Goal: Task Accomplishment & Management: Use online tool/utility

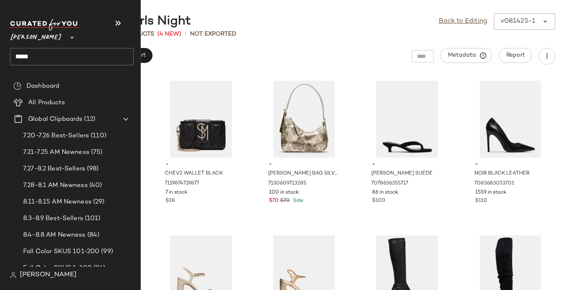
click at [20, 39] on span "[PERSON_NAME]" at bounding box center [36, 35] width 52 height 15
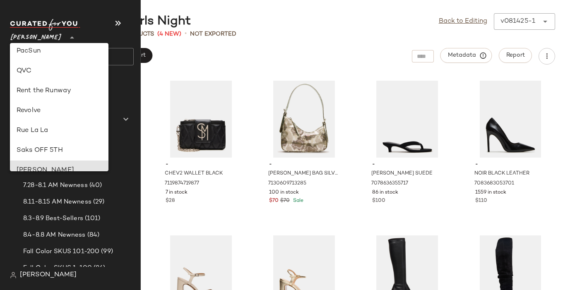
scroll to position [342, 0]
click at [36, 110] on div "Revolve" at bounding box center [59, 112] width 85 height 10
type input "**"
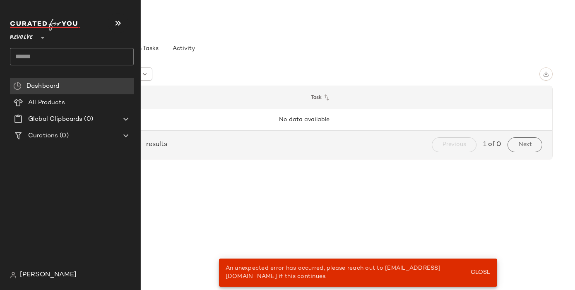
click at [39, 54] on input "text" at bounding box center [72, 56] width 124 height 17
click at [24, 58] on input "text" at bounding box center [72, 56] width 124 height 17
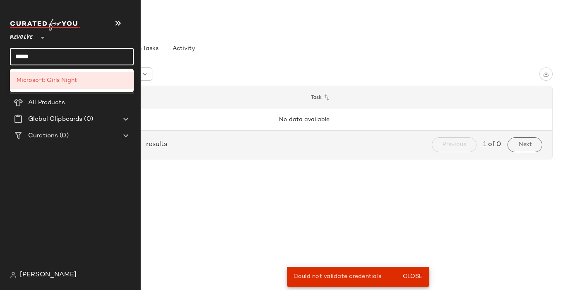
type input "******"
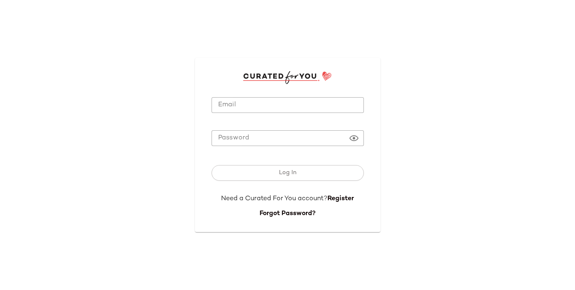
type input "**********"
click at [272, 110] on input "**********" at bounding box center [288, 105] width 152 height 16
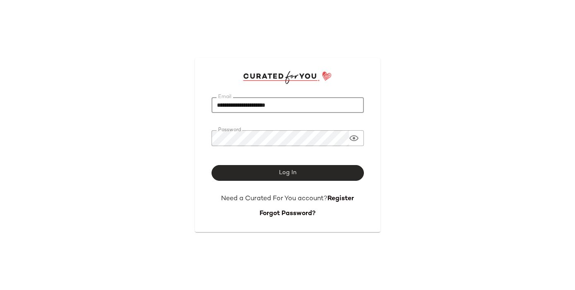
click at [241, 180] on button "Log In" at bounding box center [288, 173] width 152 height 16
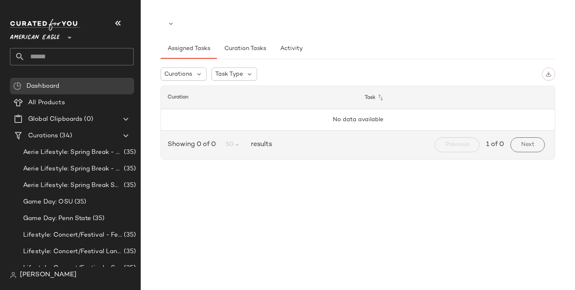
click at [53, 42] on span "American Eagle" at bounding box center [35, 35] width 50 height 15
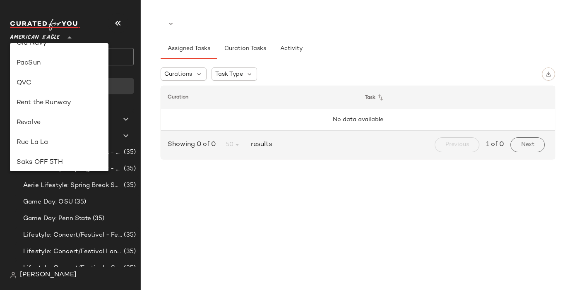
scroll to position [332, 0]
click at [24, 123] on div "Revolve" at bounding box center [59, 122] width 85 height 10
type input "**"
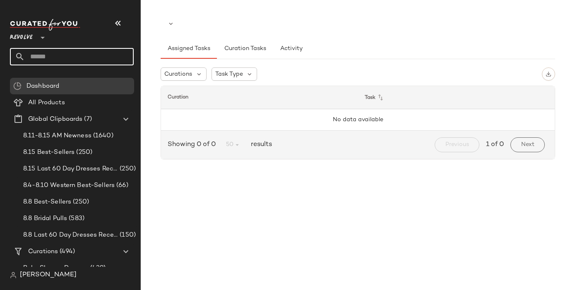
click at [38, 58] on input "text" at bounding box center [79, 56] width 109 height 17
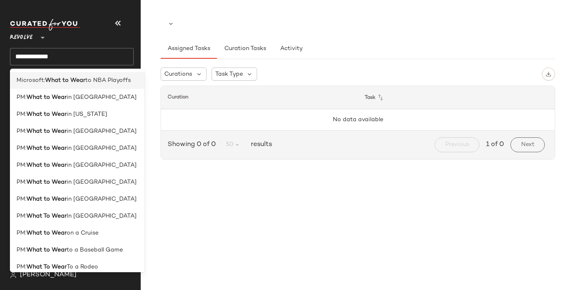
click at [21, 81] on span "Microsoft:" at bounding box center [31, 80] width 29 height 9
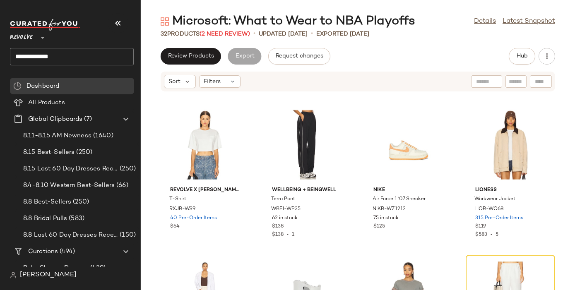
click at [219, 30] on div "32 Products (2 Need Review)" at bounding box center [205, 34] width 89 height 9
click at [217, 32] on span "(2 Need Review)" at bounding box center [225, 34] width 51 height 6
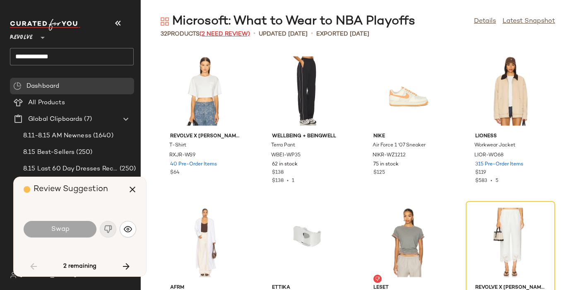
scroll to position [158, 0]
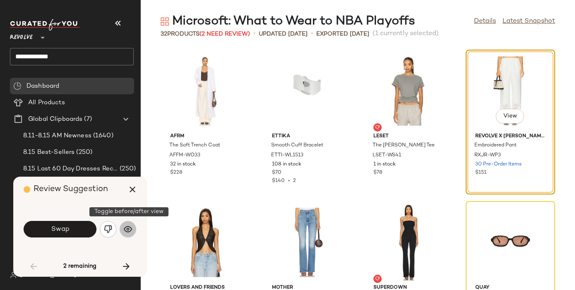
click at [129, 227] on img "button" at bounding box center [128, 229] width 8 height 8
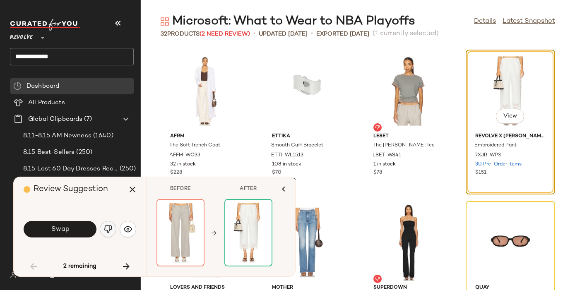
click at [111, 231] on img "button" at bounding box center [108, 229] width 8 height 8
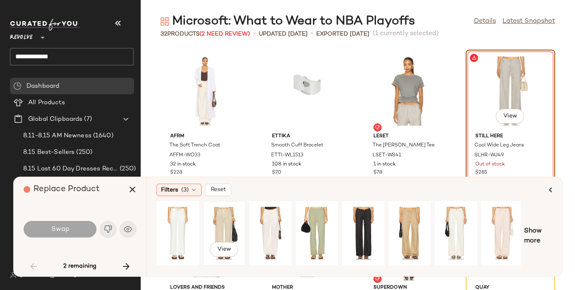
click at [217, 215] on div "View" at bounding box center [224, 233] width 37 height 59
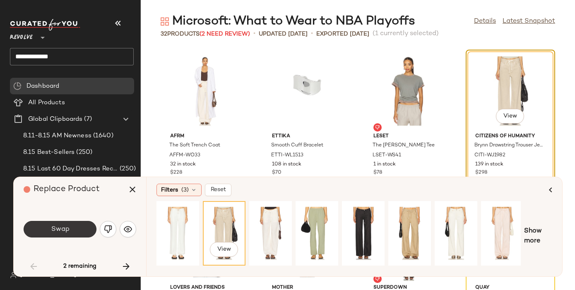
click at [74, 232] on button "Swap" at bounding box center [60, 229] width 73 height 17
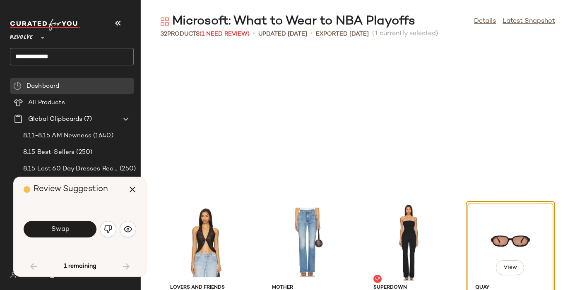
scroll to position [303, 0]
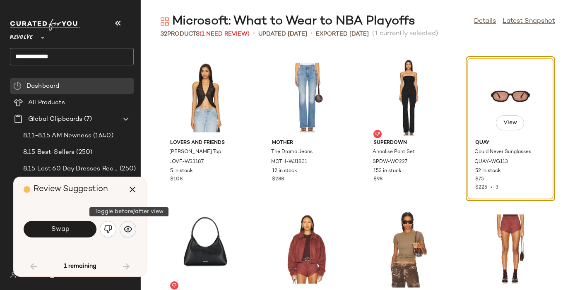
click at [126, 229] on img "button" at bounding box center [128, 229] width 8 height 8
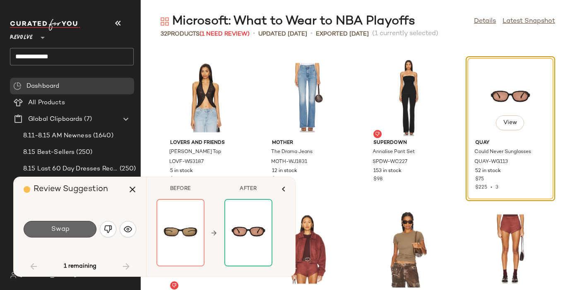
click at [71, 228] on button "Swap" at bounding box center [60, 229] width 73 height 17
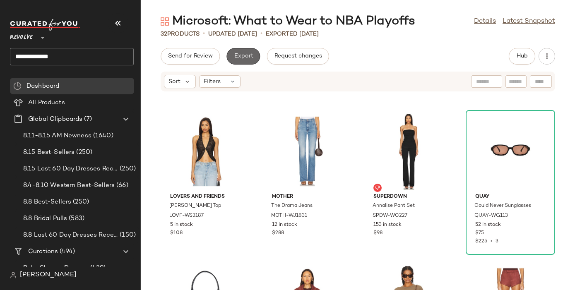
click at [247, 56] on span "Export" at bounding box center [243, 56] width 19 height 7
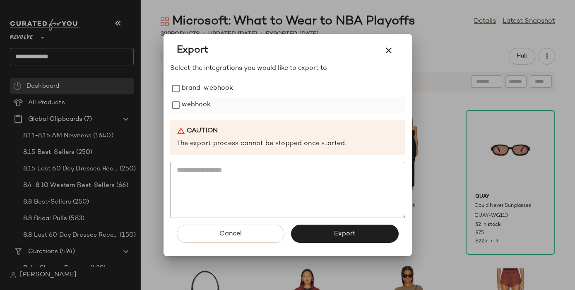
click at [209, 103] on label "webhook" at bounding box center [196, 105] width 29 height 17
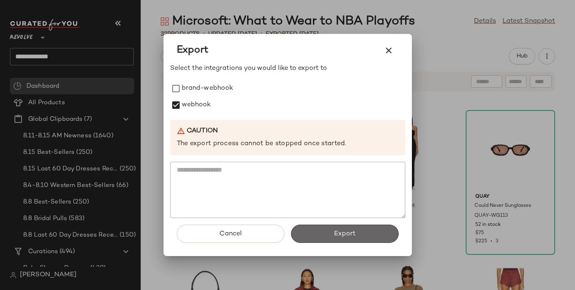
click at [340, 231] on span "Export" at bounding box center [345, 234] width 22 height 8
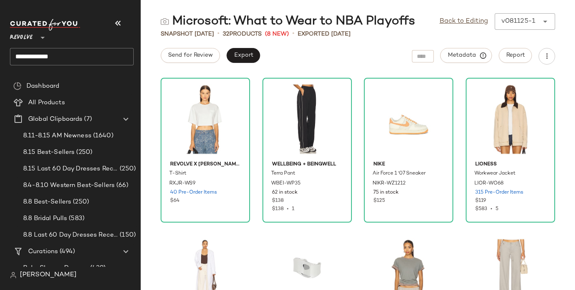
click at [51, 57] on input "**********" at bounding box center [72, 56] width 124 height 17
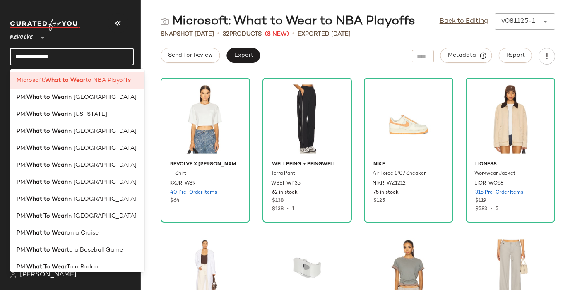
click at [51, 57] on input "**********" at bounding box center [72, 56] width 124 height 17
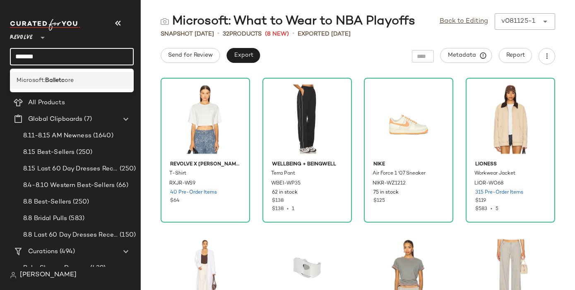
click at [53, 79] on b "Balletc" at bounding box center [54, 80] width 19 height 9
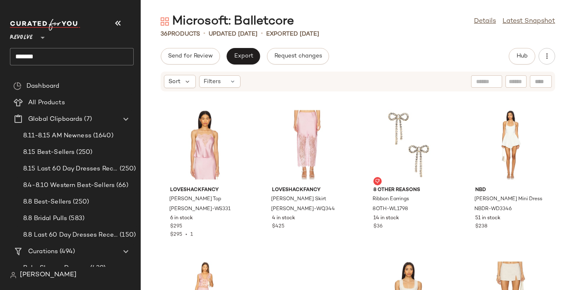
click at [32, 53] on input "*******" at bounding box center [72, 56] width 124 height 17
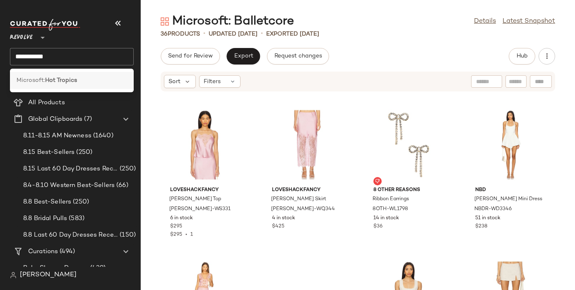
click at [47, 76] on div "Microsoft: Hot Tropics" at bounding box center [72, 80] width 124 height 17
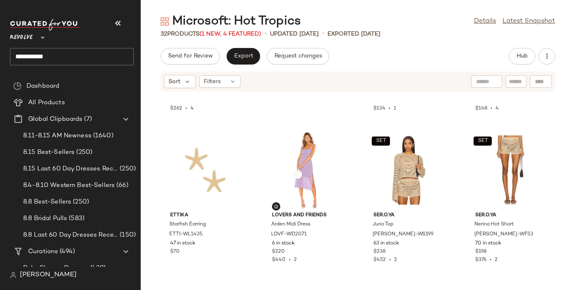
scroll to position [481, 0]
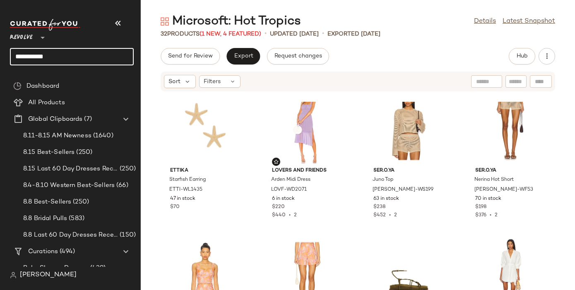
click at [31, 57] on input "**********" at bounding box center [72, 56] width 124 height 17
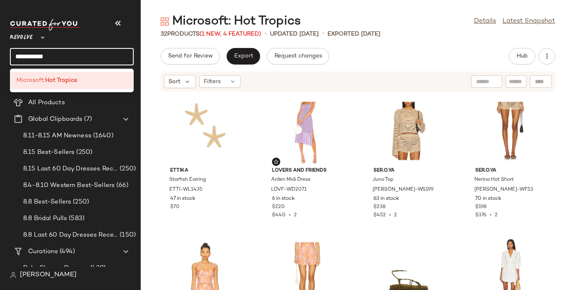
click at [31, 57] on input "**********" at bounding box center [72, 56] width 124 height 17
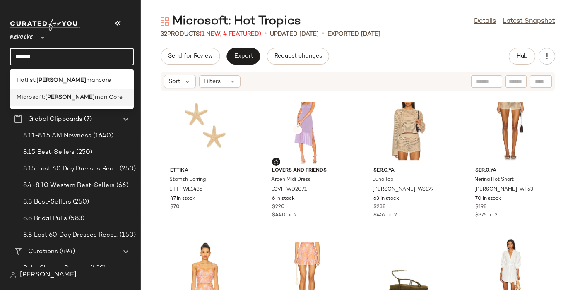
click at [53, 94] on b "[PERSON_NAME]" at bounding box center [70, 97] width 50 height 9
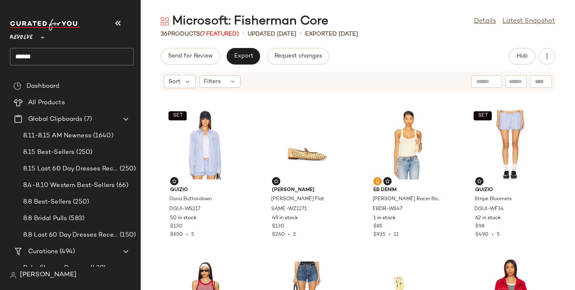
click at [24, 53] on input "******" at bounding box center [72, 56] width 124 height 17
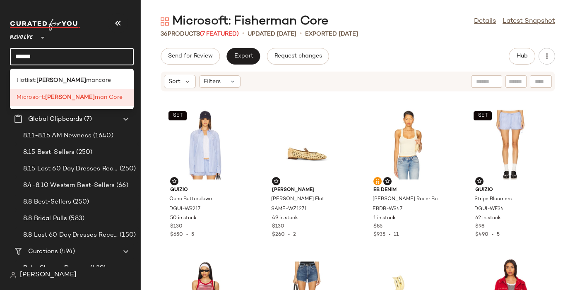
click at [24, 53] on input "******" at bounding box center [72, 56] width 124 height 17
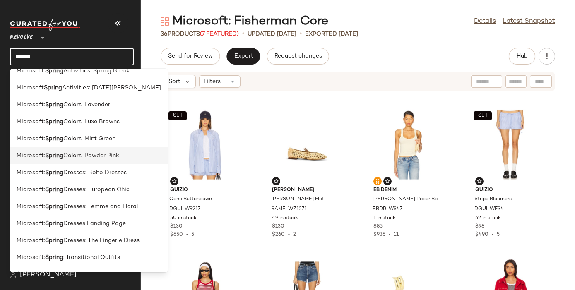
scroll to position [68, 0]
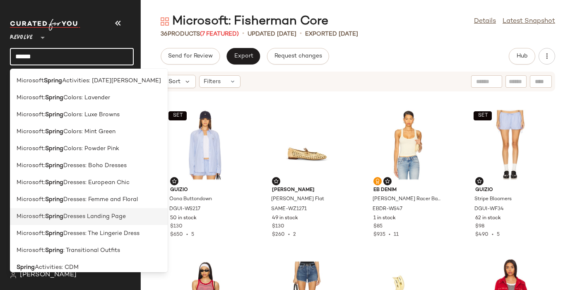
click at [79, 221] on span "Dresses Landing Page" at bounding box center [94, 217] width 63 height 9
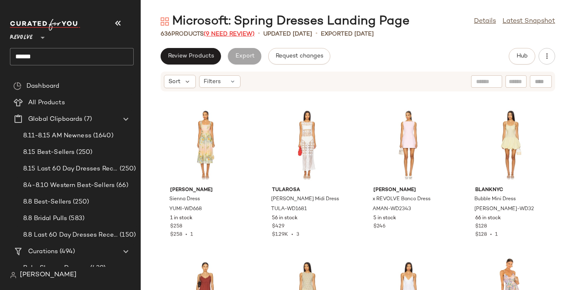
click at [228, 35] on span "(9 Need Review)" at bounding box center [229, 34] width 51 height 6
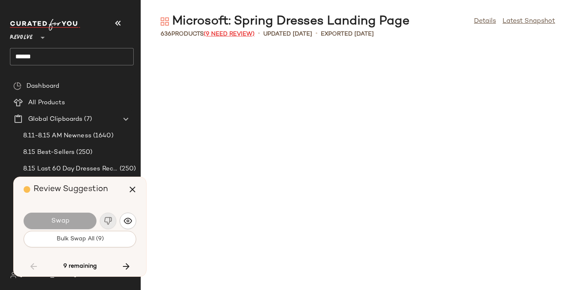
scroll to position [7126, 0]
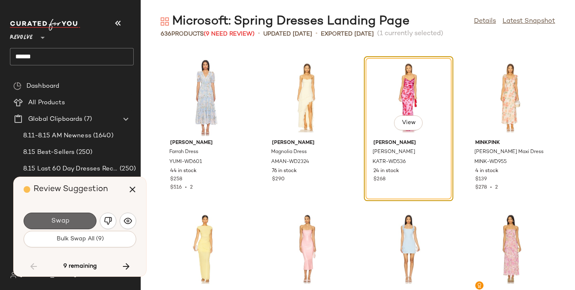
click at [76, 218] on button "Swap" at bounding box center [60, 221] width 73 height 17
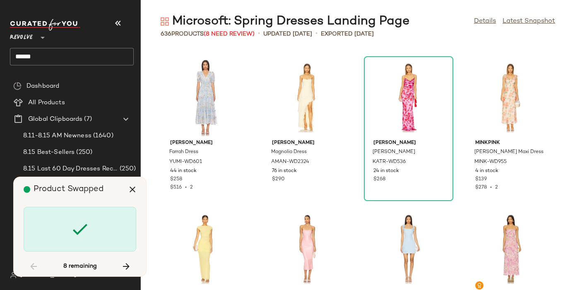
scroll to position [9400, 0]
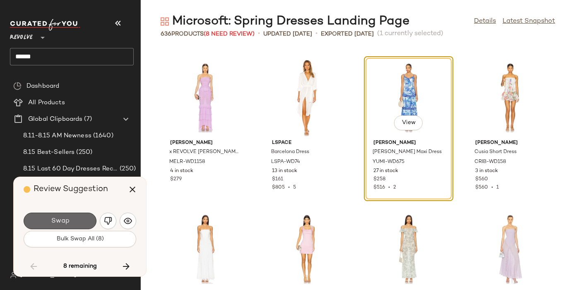
click at [76, 218] on button "Swap" at bounding box center [60, 221] width 73 height 17
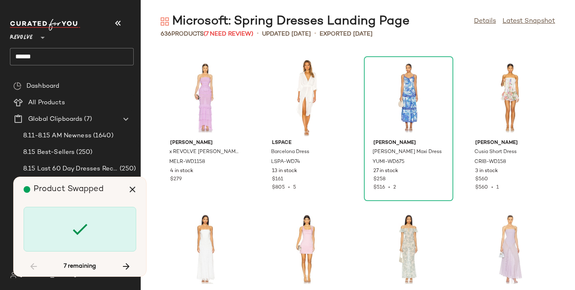
scroll to position [10461, 0]
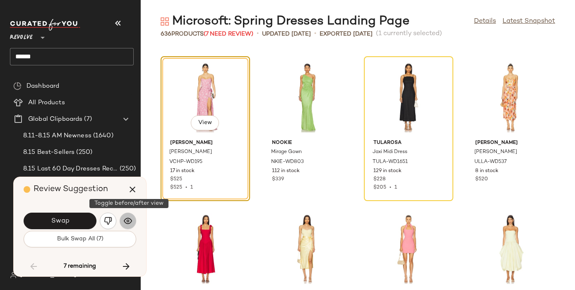
click at [132, 222] on button "button" at bounding box center [128, 221] width 17 height 17
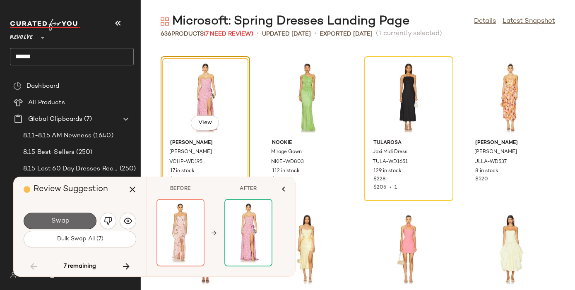
click at [78, 222] on button "Swap" at bounding box center [60, 221] width 73 height 17
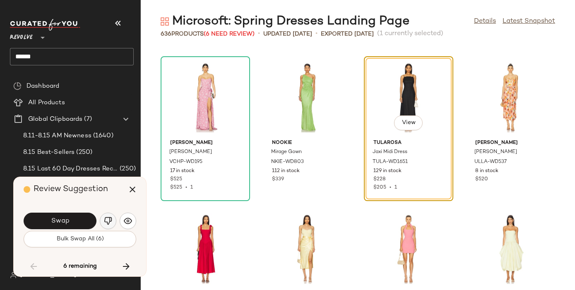
click at [108, 221] on img "button" at bounding box center [108, 221] width 8 height 8
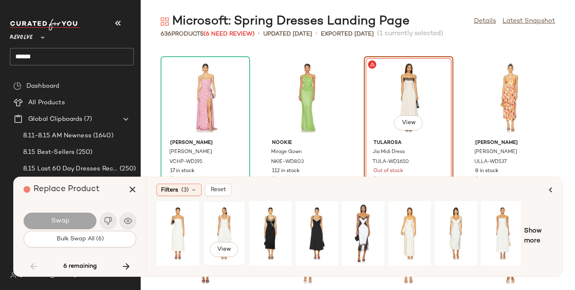
click at [226, 224] on div "View" at bounding box center [224, 233] width 37 height 59
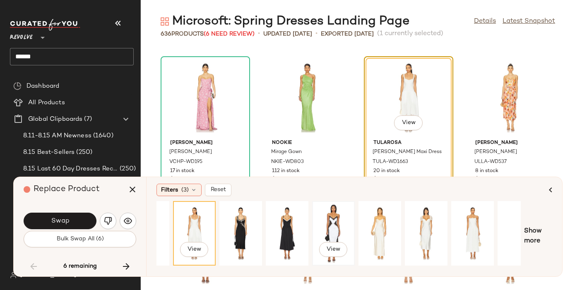
scroll to position [0, 95]
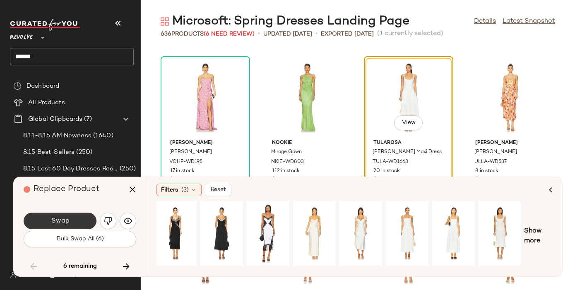
click at [61, 218] on span "Swap" at bounding box center [60, 221] width 19 height 8
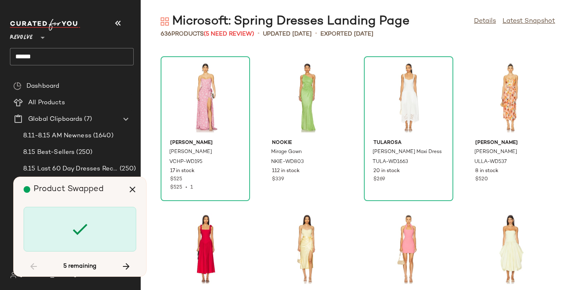
scroll to position [12129, 0]
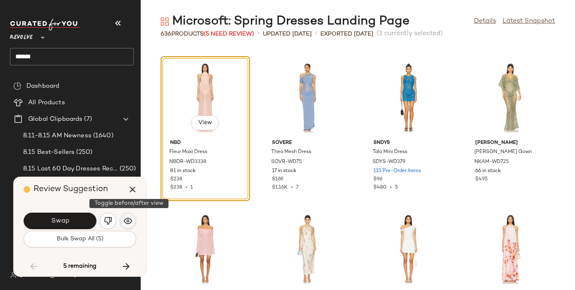
click at [127, 217] on button "button" at bounding box center [128, 221] width 17 height 17
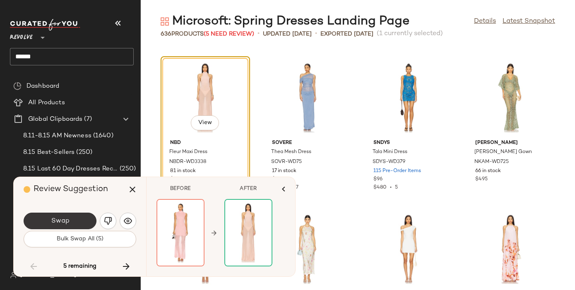
click at [73, 223] on button "Swap" at bounding box center [60, 221] width 73 height 17
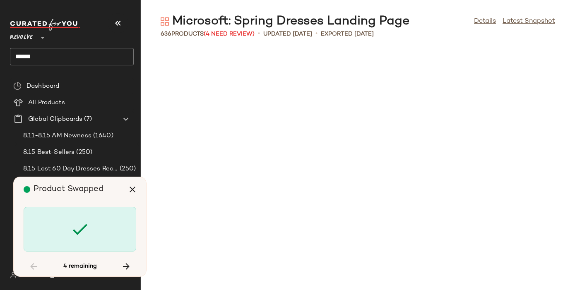
scroll to position [13797, 0]
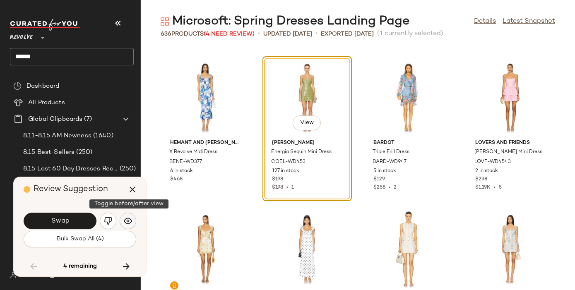
click at [130, 225] on img "button" at bounding box center [128, 221] width 8 height 8
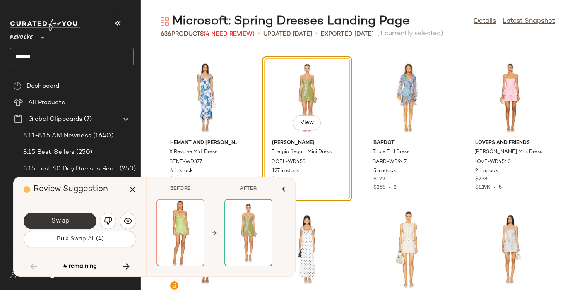
click at [78, 221] on button "Swap" at bounding box center [60, 221] width 73 height 17
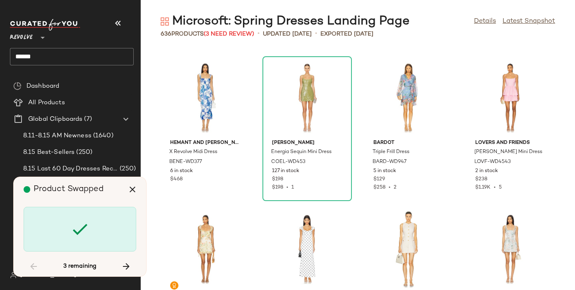
scroll to position [19406, 0]
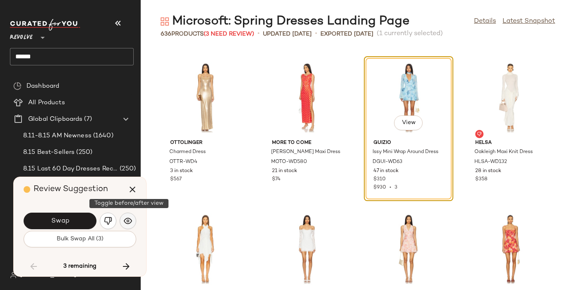
click at [130, 225] on img "button" at bounding box center [128, 221] width 8 height 8
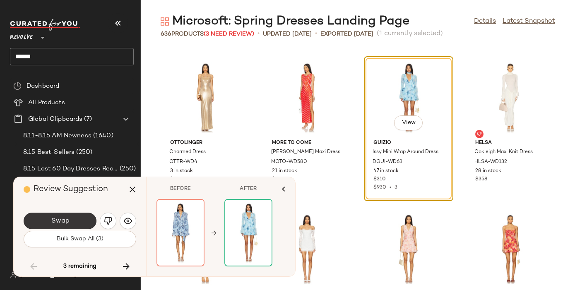
click at [70, 220] on button "Swap" at bounding box center [60, 221] width 73 height 17
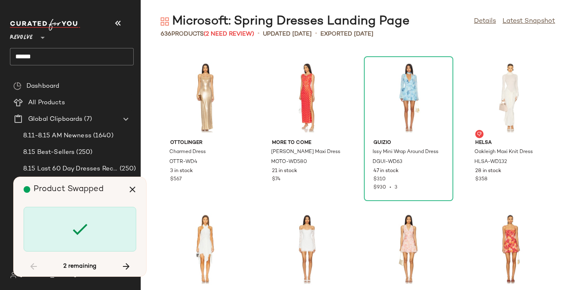
scroll to position [22135, 0]
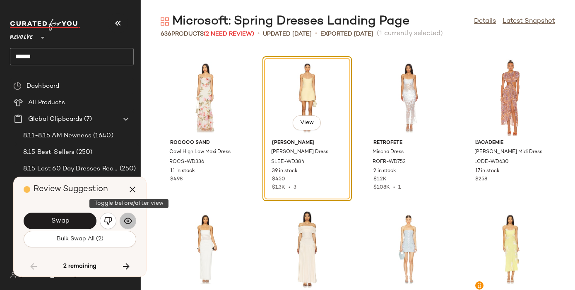
click at [129, 223] on img "button" at bounding box center [128, 221] width 8 height 8
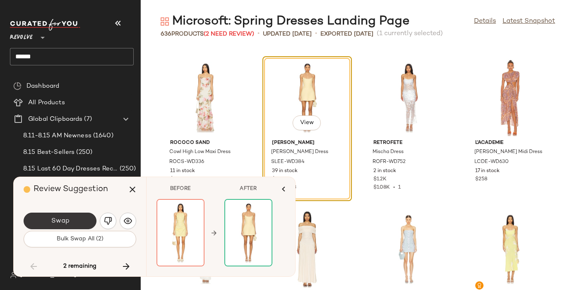
click at [65, 219] on span "Swap" at bounding box center [60, 221] width 19 height 8
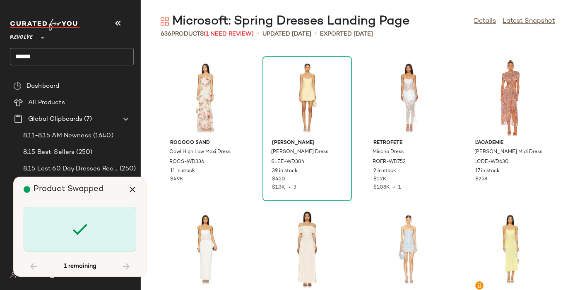
scroll to position [23348, 0]
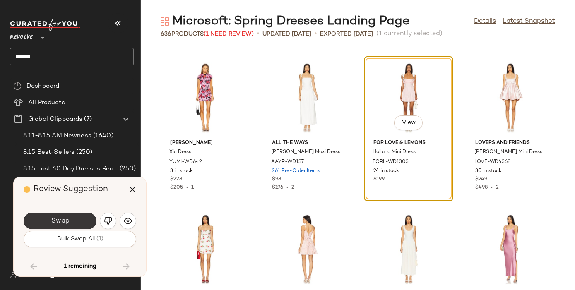
click at [67, 218] on span "Swap" at bounding box center [60, 221] width 19 height 8
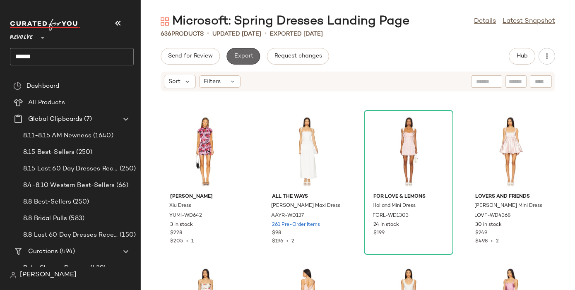
click at [244, 53] on button "Export" at bounding box center [244, 56] width 34 height 17
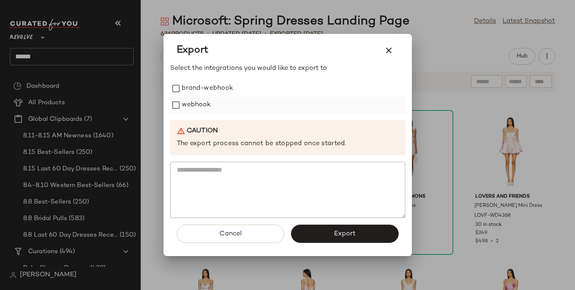
click at [206, 104] on label "webhook" at bounding box center [196, 105] width 29 height 17
click at [313, 233] on button "Export" at bounding box center [345, 234] width 108 height 18
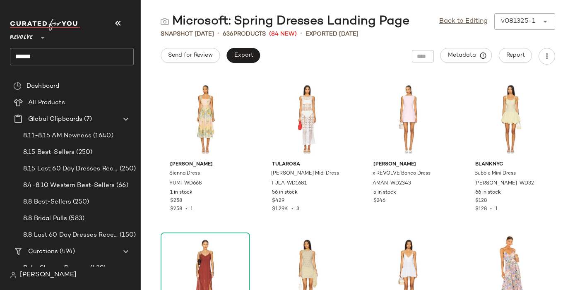
click at [35, 58] on input "******" at bounding box center [72, 56] width 124 height 17
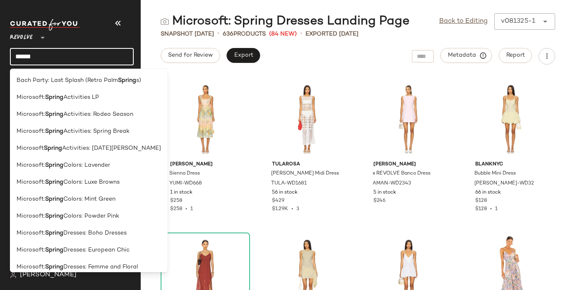
click at [35, 58] on input "******" at bounding box center [72, 56] width 124 height 17
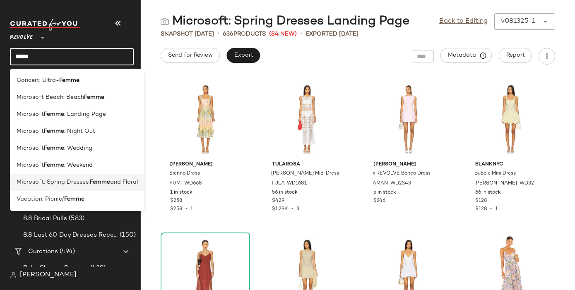
click at [27, 184] on span "Microsoft: Spring Dresses:" at bounding box center [53, 182] width 73 height 9
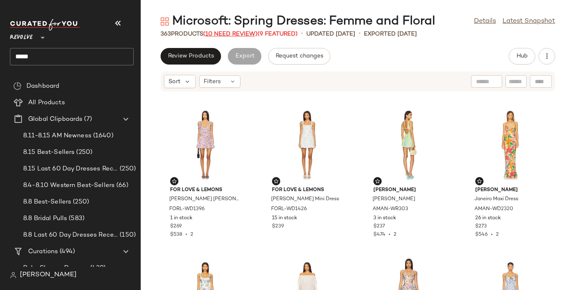
click at [232, 33] on span "(10 Need Review)" at bounding box center [230, 34] width 54 height 6
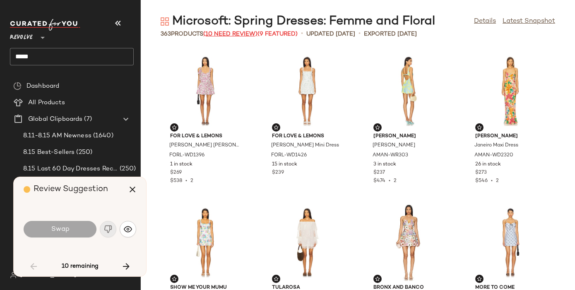
scroll to position [1668, 0]
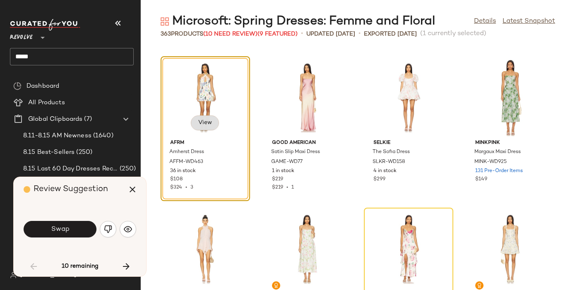
click at [207, 124] on span "View" at bounding box center [205, 123] width 14 height 7
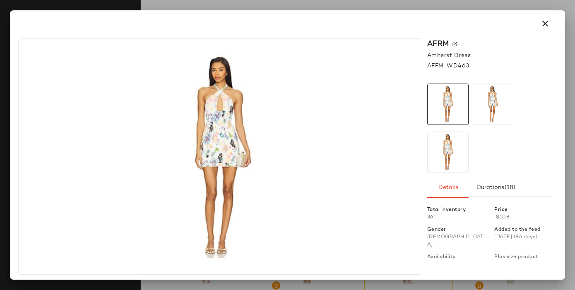
click at [454, 43] on img at bounding box center [455, 44] width 5 height 5
click at [548, 22] on icon "button" at bounding box center [546, 24] width 10 height 10
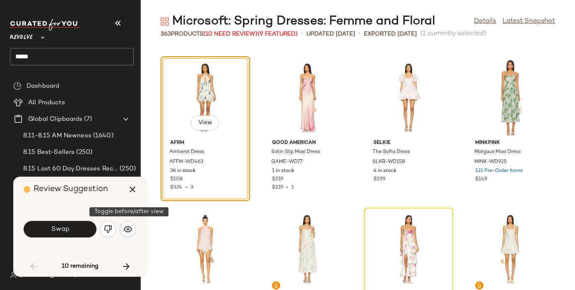
click at [129, 230] on img "button" at bounding box center [128, 229] width 8 height 8
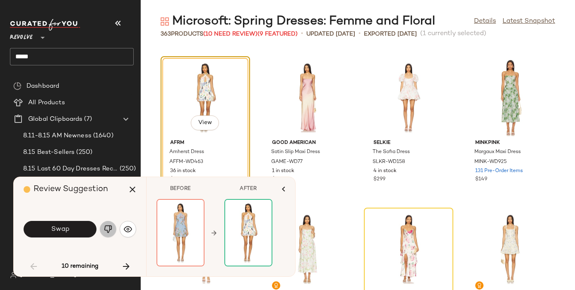
click at [108, 228] on img "button" at bounding box center [108, 229] width 8 height 8
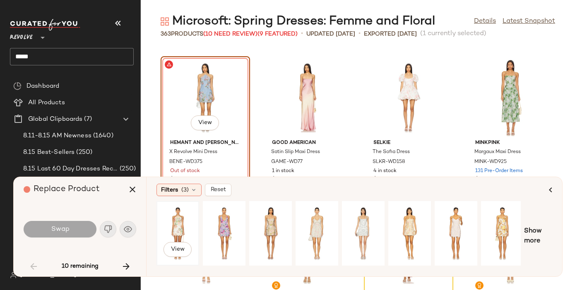
click at [177, 217] on div "View" at bounding box center [177, 233] width 37 height 59
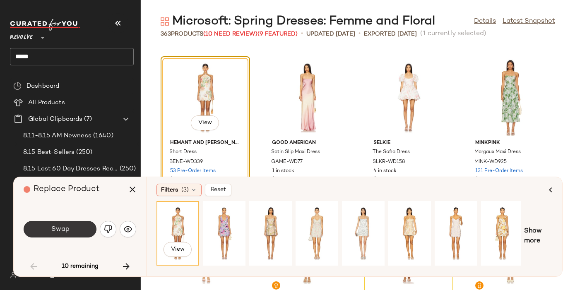
click at [86, 230] on button "Swap" at bounding box center [60, 229] width 73 height 17
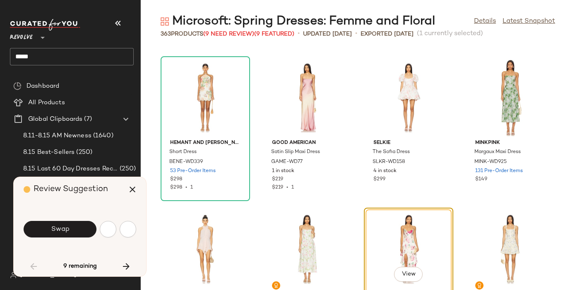
scroll to position [1819, 0]
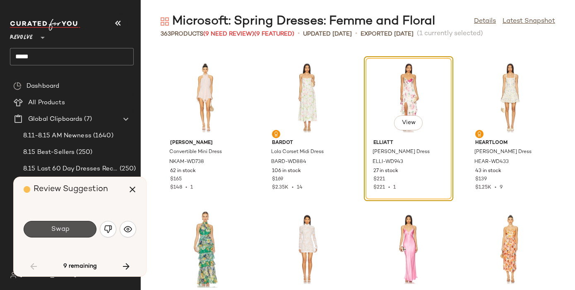
click at [87, 230] on button "Swap" at bounding box center [60, 229] width 73 height 17
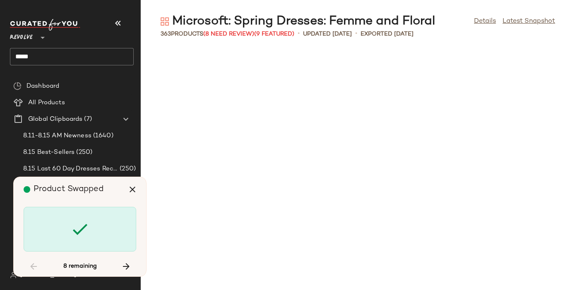
scroll to position [3487, 0]
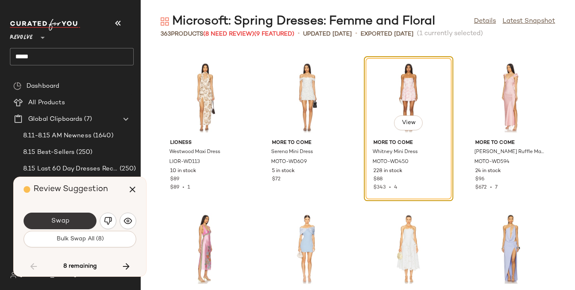
click at [76, 223] on button "Swap" at bounding box center [60, 221] width 73 height 17
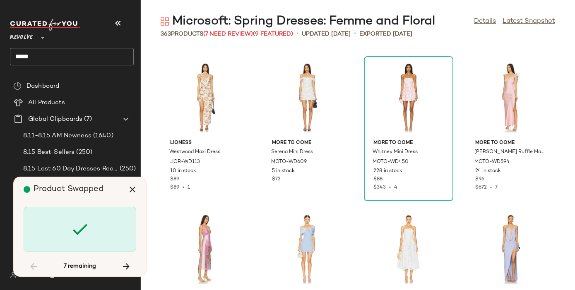
scroll to position [4700, 0]
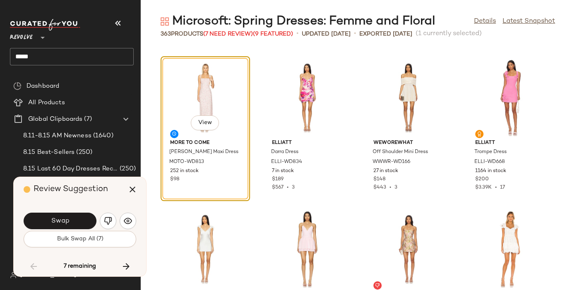
click at [76, 223] on button "Swap" at bounding box center [60, 221] width 73 height 17
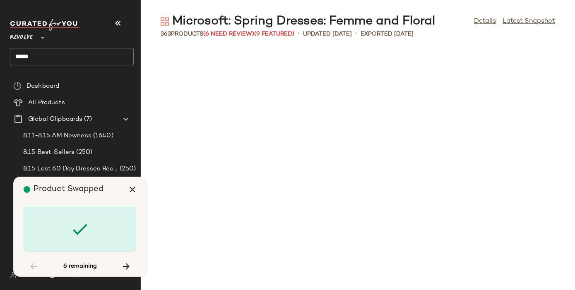
scroll to position [5458, 0]
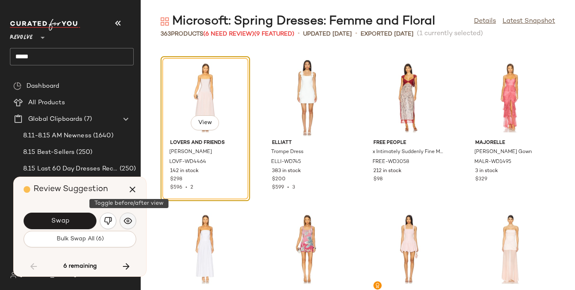
click at [127, 216] on button "button" at bounding box center [128, 221] width 17 height 17
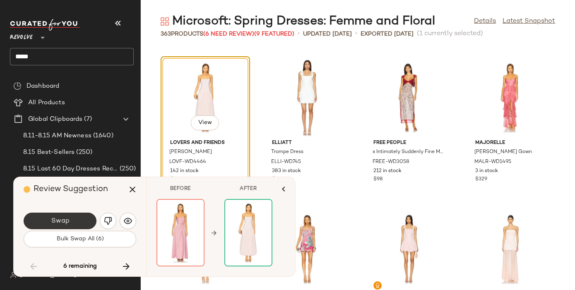
click at [75, 221] on button "Swap" at bounding box center [60, 221] width 73 height 17
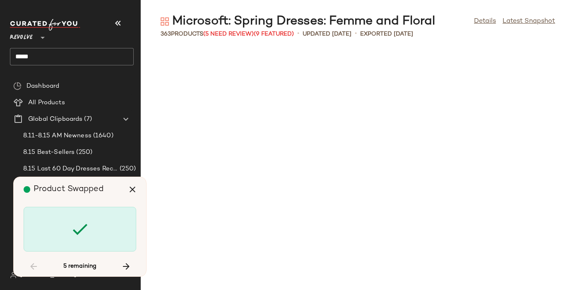
scroll to position [6519, 0]
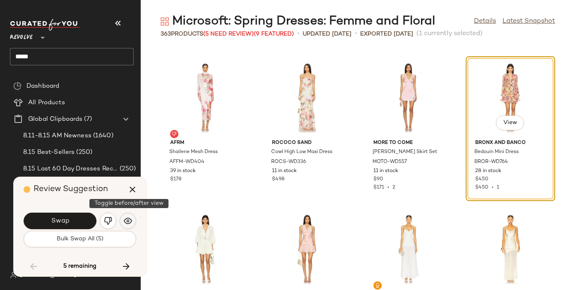
click at [125, 227] on button "button" at bounding box center [128, 221] width 17 height 17
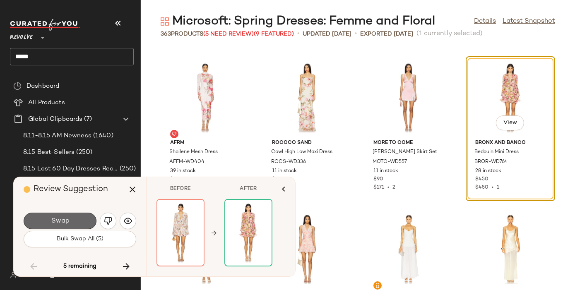
click at [82, 220] on button "Swap" at bounding box center [60, 221] width 73 height 17
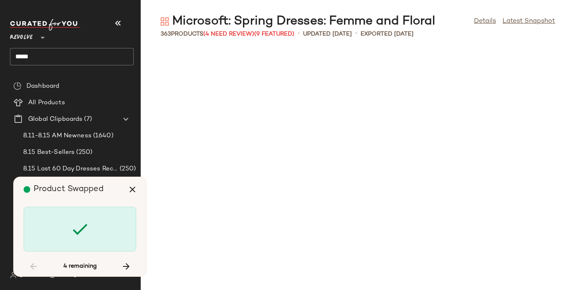
scroll to position [7126, 0]
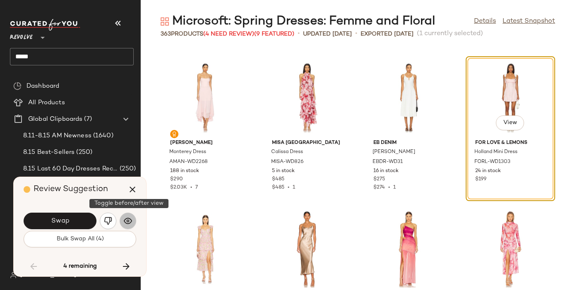
click at [124, 224] on img "button" at bounding box center [128, 221] width 8 height 8
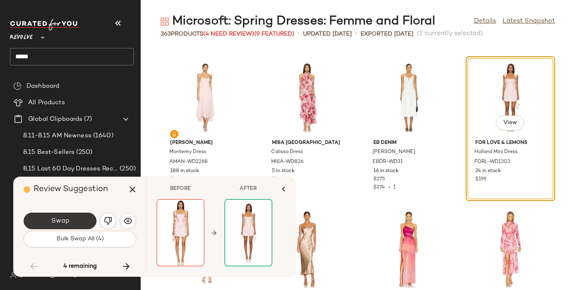
click at [95, 224] on button "Swap" at bounding box center [60, 221] width 73 height 17
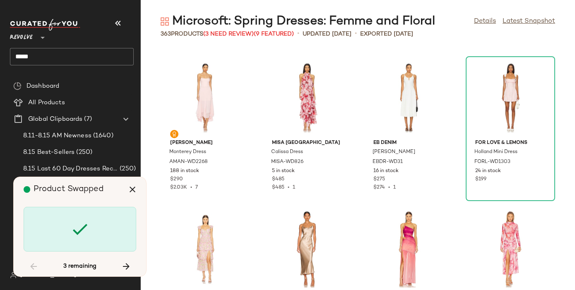
scroll to position [8035, 0]
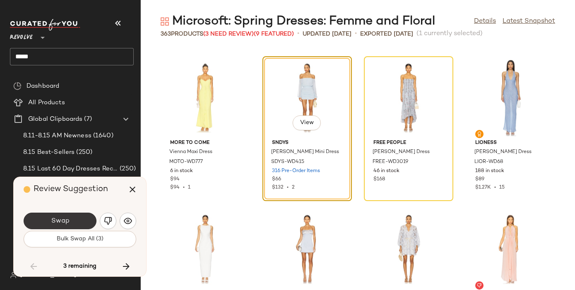
click at [79, 222] on button "Swap" at bounding box center [60, 221] width 73 height 17
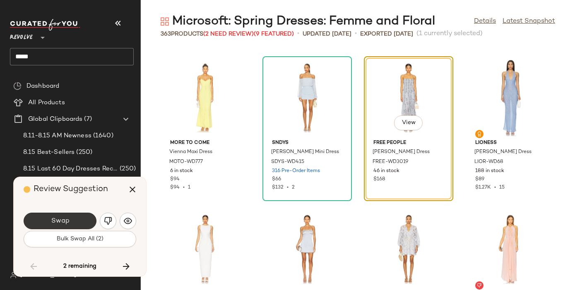
click at [74, 223] on button "Swap" at bounding box center [60, 221] width 73 height 17
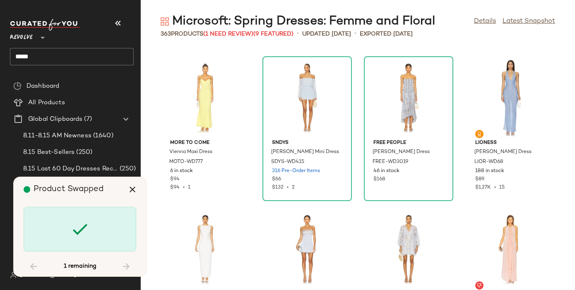
scroll to position [10916, 0]
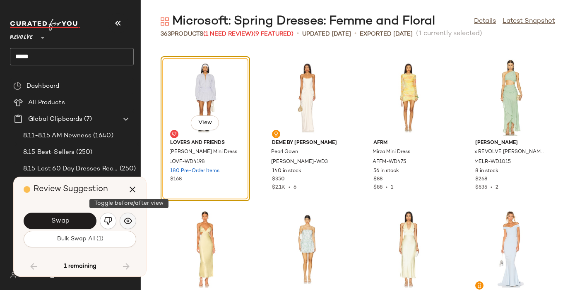
click at [128, 222] on img "button" at bounding box center [128, 221] width 8 height 8
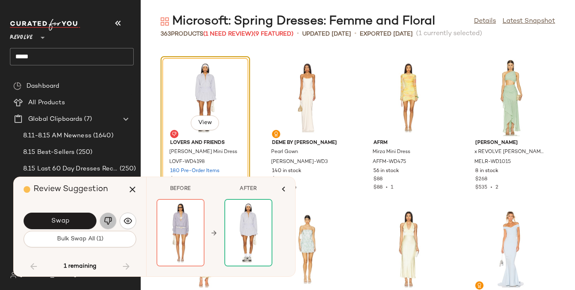
click at [105, 220] on img "button" at bounding box center [108, 221] width 8 height 8
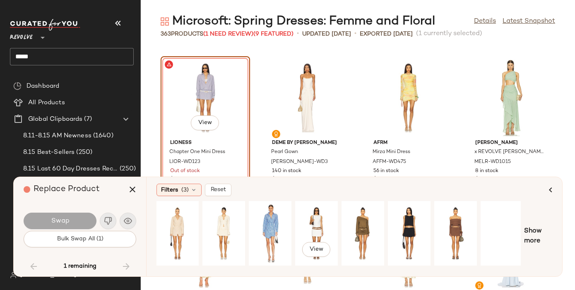
scroll to position [0, 95]
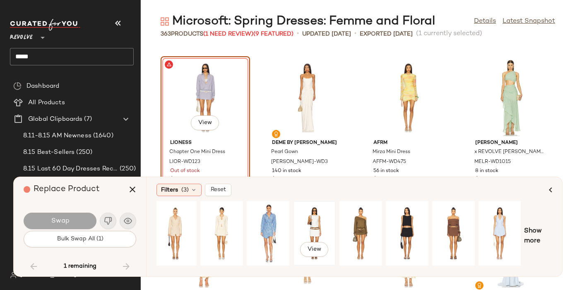
click at [321, 219] on div "View" at bounding box center [314, 233] width 37 height 59
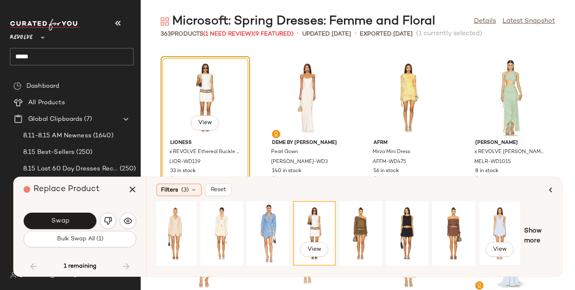
click at [496, 225] on div "View" at bounding box center [500, 233] width 37 height 59
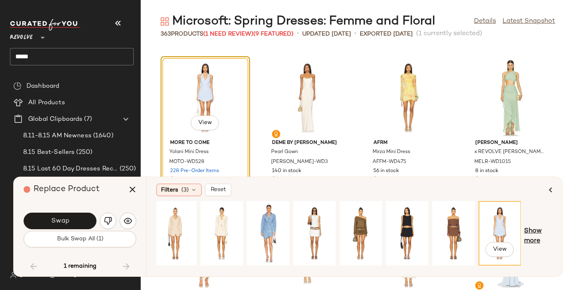
click at [531, 234] on span "Show more" at bounding box center [538, 237] width 28 height 20
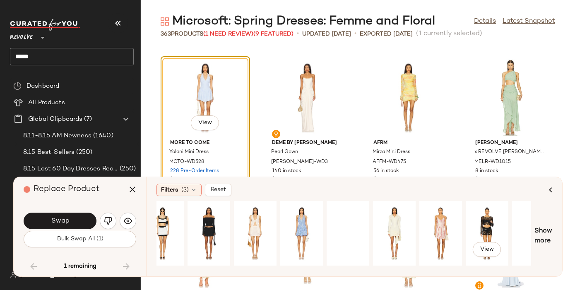
scroll to position [0, 528]
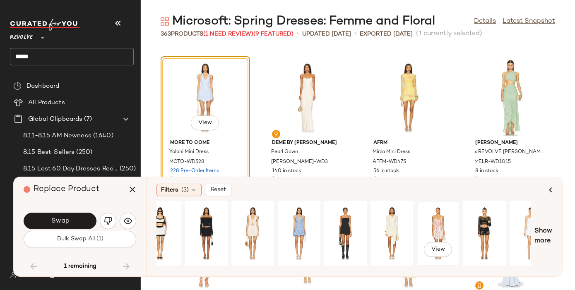
click at [448, 226] on div "View" at bounding box center [438, 233] width 37 height 59
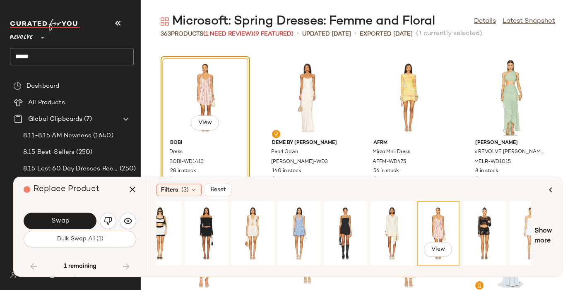
scroll to position [0, 548]
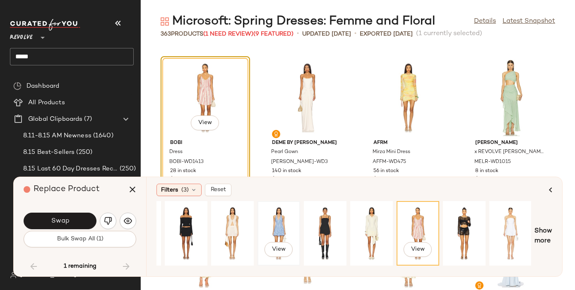
click at [272, 209] on div "View" at bounding box center [279, 233] width 37 height 59
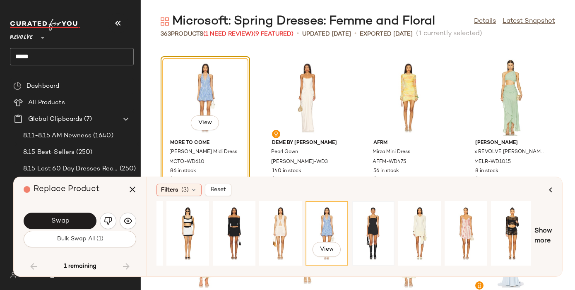
scroll to position [0, 503]
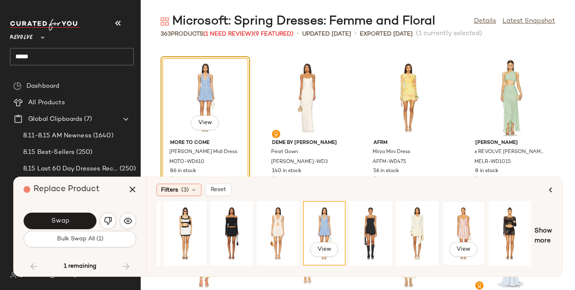
click at [457, 223] on div "View" at bounding box center [463, 233] width 37 height 59
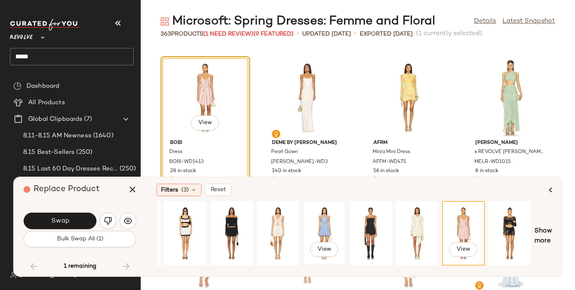
scroll to position [0, 548]
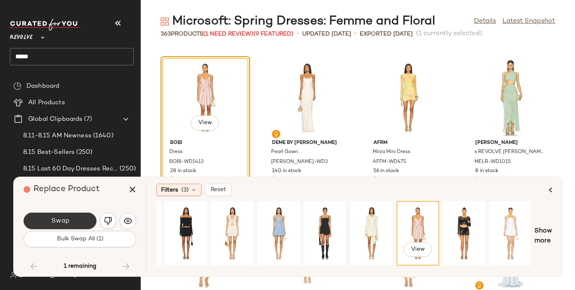
click at [56, 225] on span "Swap" at bounding box center [60, 221] width 19 height 8
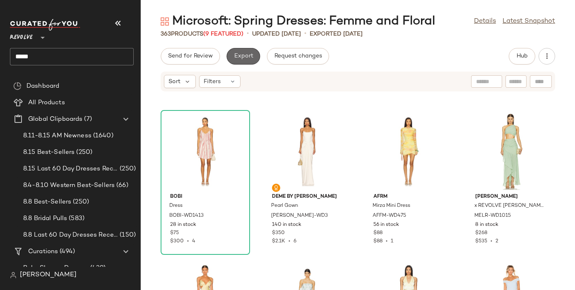
click at [247, 55] on span "Export" at bounding box center [243, 56] width 19 height 7
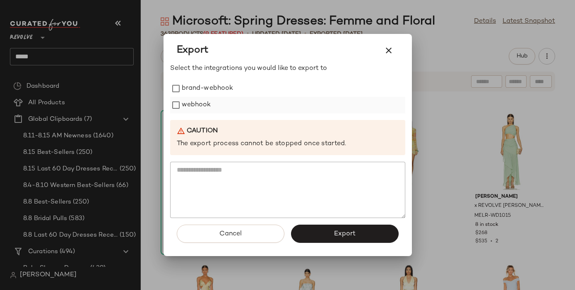
click at [191, 104] on label "webhook" at bounding box center [196, 105] width 29 height 17
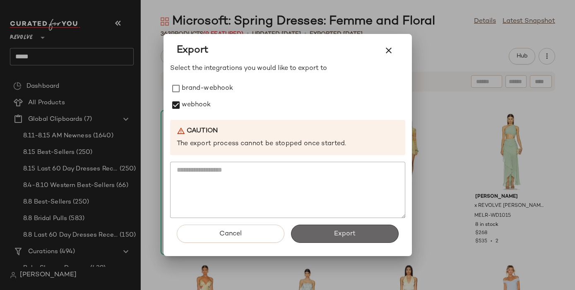
click at [338, 236] on span "Export" at bounding box center [345, 234] width 22 height 8
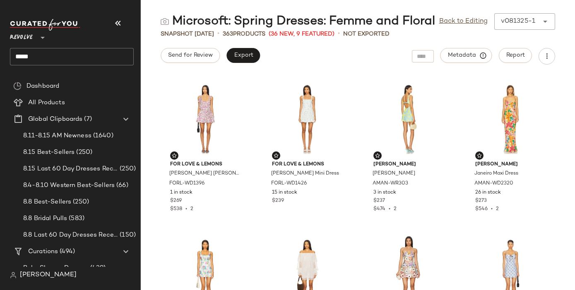
click at [27, 58] on input "*****" at bounding box center [72, 56] width 124 height 17
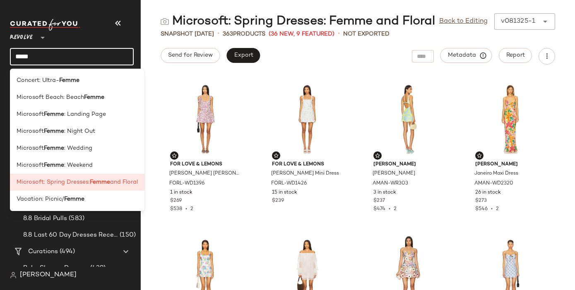
click at [27, 58] on input "*****" at bounding box center [72, 56] width 124 height 17
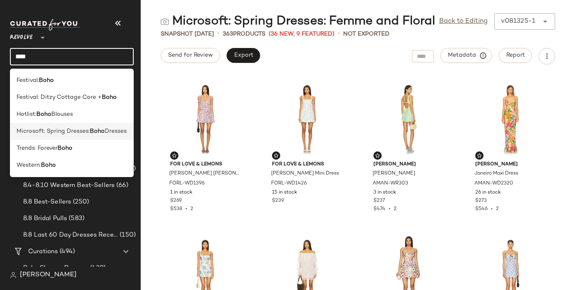
type input "****"
click at [74, 157] on div "Microsoft: Spring Dresses: Boho Dresses" at bounding box center [72, 165] width 124 height 17
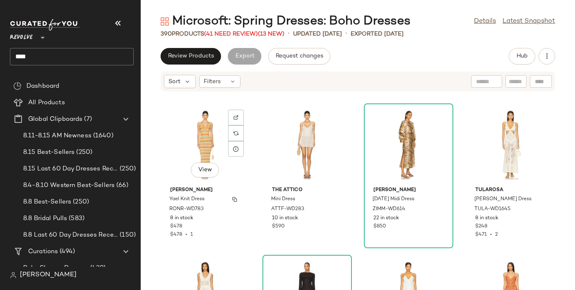
click at [225, 203] on div "Yael Knit Dress" at bounding box center [205, 199] width 72 height 9
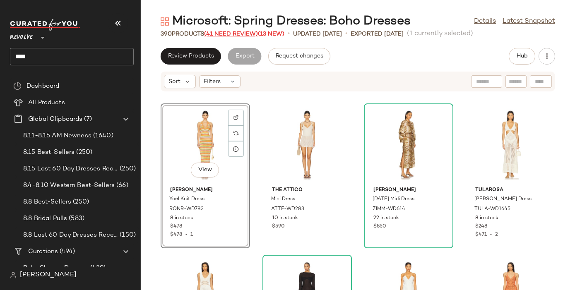
click at [232, 33] on span "(41 Need Review)" at bounding box center [231, 34] width 54 height 6
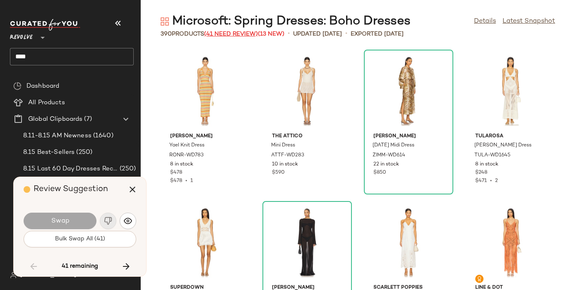
scroll to position [3335, 0]
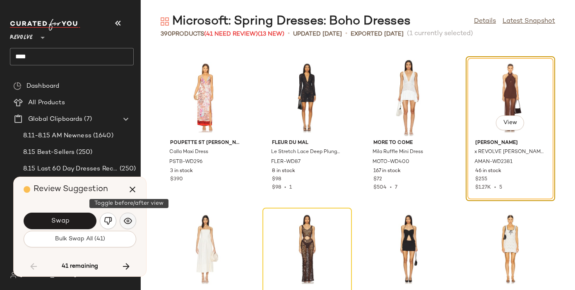
click at [124, 220] on img "button" at bounding box center [128, 221] width 8 height 8
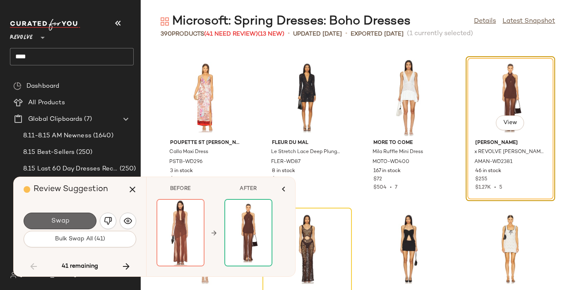
click at [74, 223] on button "Swap" at bounding box center [60, 221] width 73 height 17
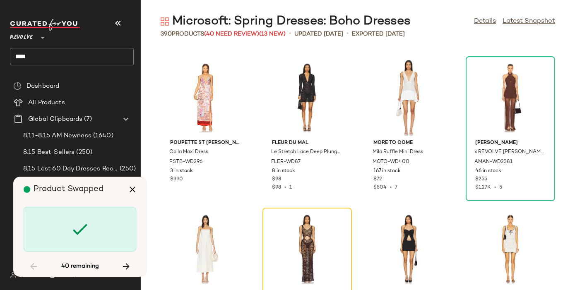
scroll to position [3487, 0]
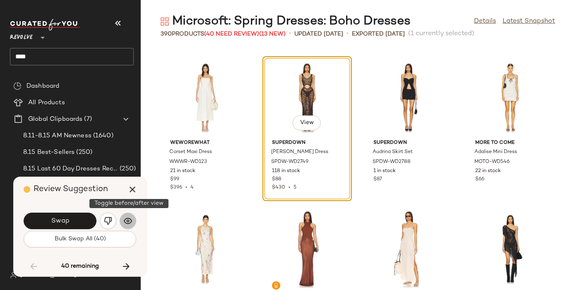
click at [132, 217] on img "button" at bounding box center [128, 221] width 8 height 8
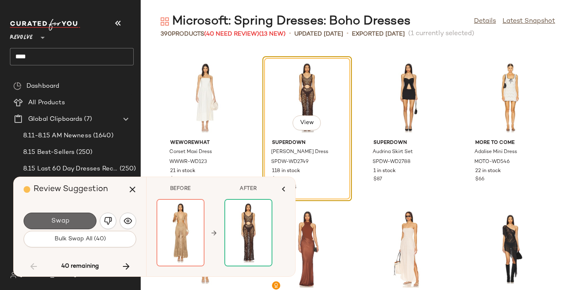
click at [83, 221] on button "Swap" at bounding box center [60, 221] width 73 height 17
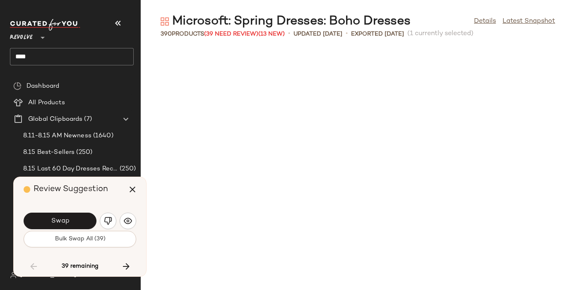
scroll to position [3790, 0]
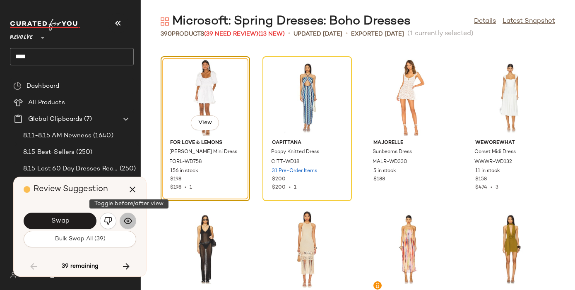
click at [128, 218] on img "button" at bounding box center [128, 221] width 8 height 8
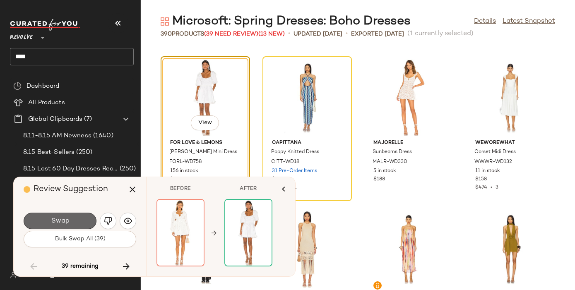
click at [83, 222] on button "Swap" at bounding box center [60, 221] width 73 height 17
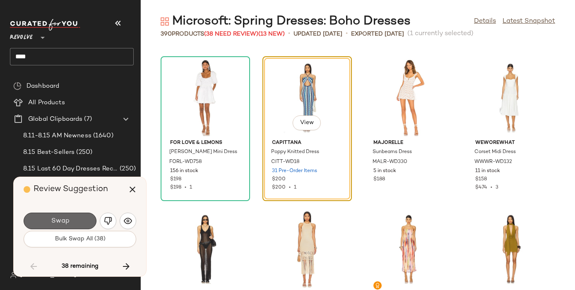
click at [77, 219] on button "Swap" at bounding box center [60, 221] width 73 height 17
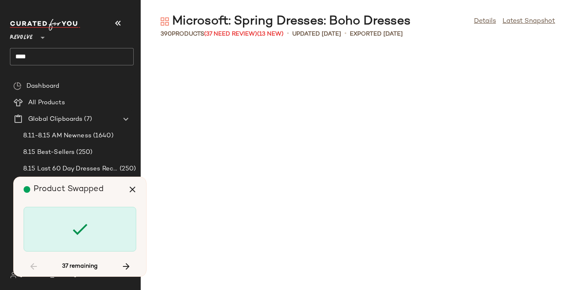
scroll to position [4852, 0]
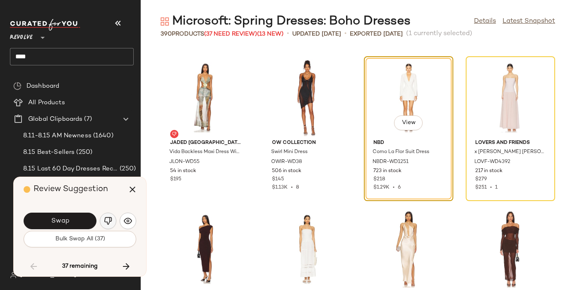
click at [108, 221] on img "button" at bounding box center [108, 221] width 8 height 8
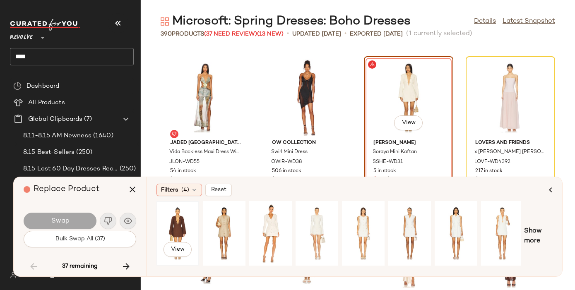
click at [181, 223] on div "View" at bounding box center [177, 233] width 37 height 59
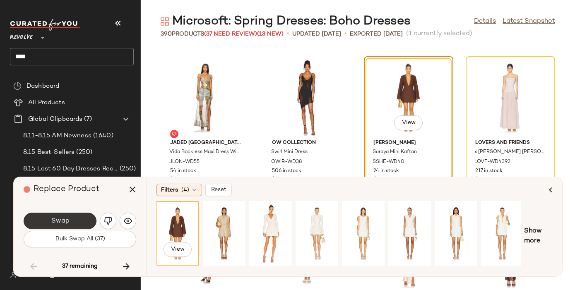
click at [80, 222] on button "Swap" at bounding box center [60, 221] width 73 height 17
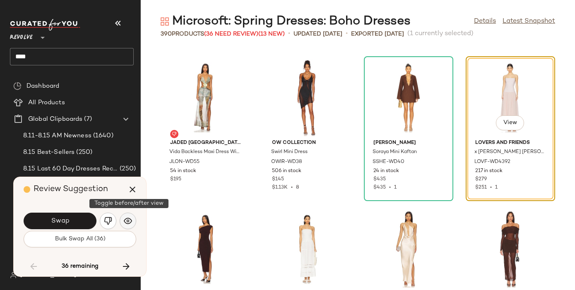
click at [130, 218] on img "button" at bounding box center [128, 221] width 8 height 8
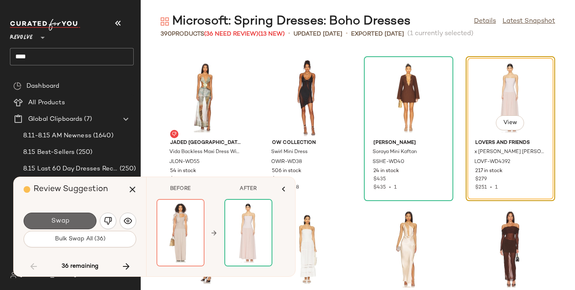
drag, startPoint x: 79, startPoint y: 215, endPoint x: 70, endPoint y: 215, distance: 9.1
click at [70, 215] on button "Swap" at bounding box center [60, 221] width 73 height 17
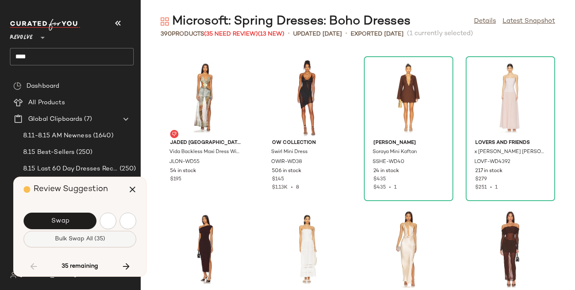
scroll to position [5306, 0]
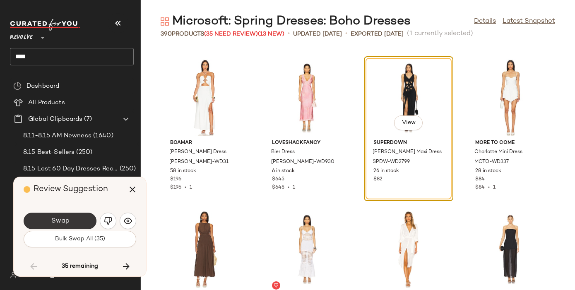
click at [90, 225] on button "Swap" at bounding box center [60, 221] width 73 height 17
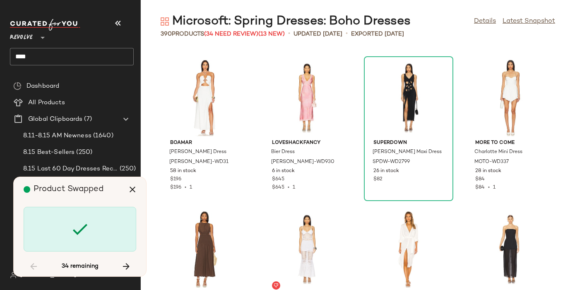
scroll to position [6519, 0]
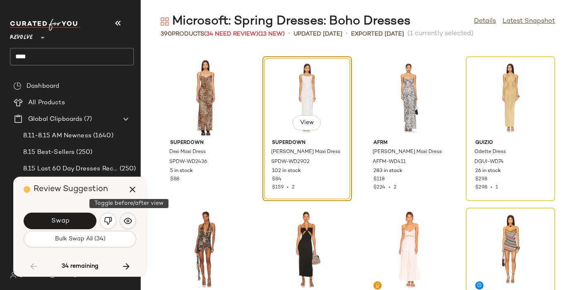
click at [128, 221] on img "button" at bounding box center [128, 221] width 8 height 8
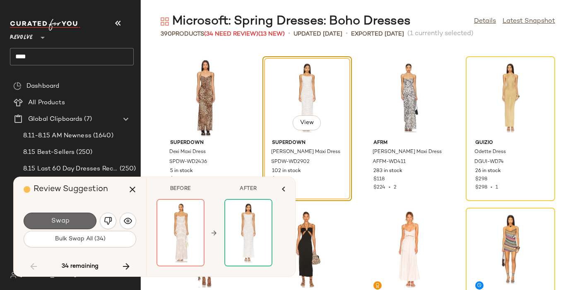
click at [78, 220] on button "Swap" at bounding box center [60, 221] width 73 height 17
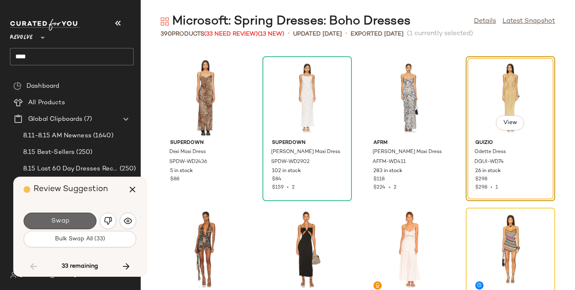
click at [78, 221] on button "Swap" at bounding box center [60, 221] width 73 height 17
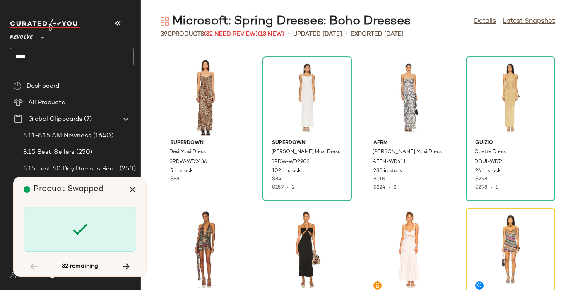
scroll to position [6671, 0]
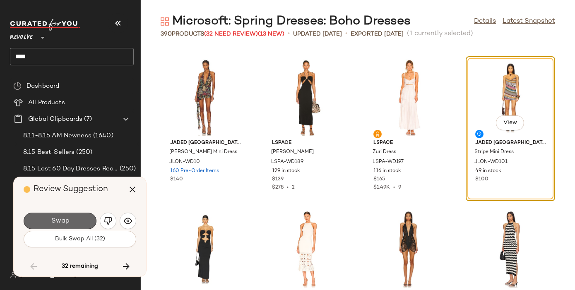
click at [76, 222] on button "Swap" at bounding box center [60, 221] width 73 height 17
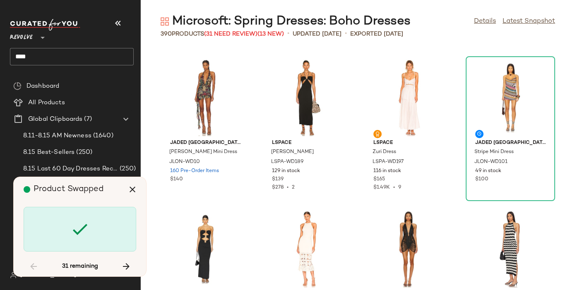
scroll to position [7277, 0]
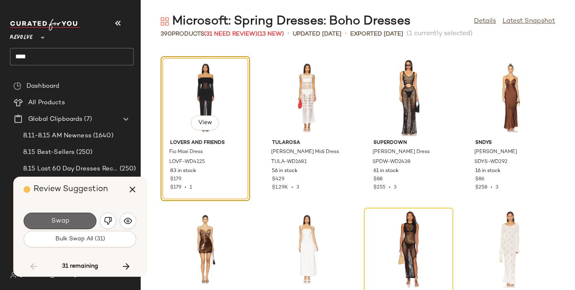
click at [76, 224] on button "Swap" at bounding box center [60, 221] width 73 height 17
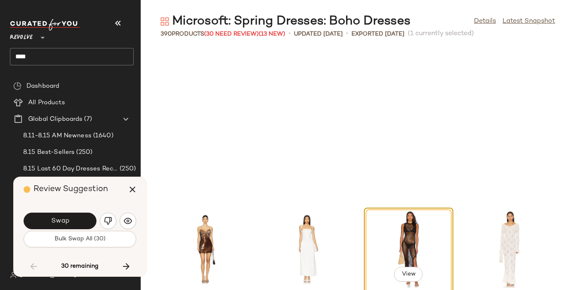
scroll to position [7429, 0]
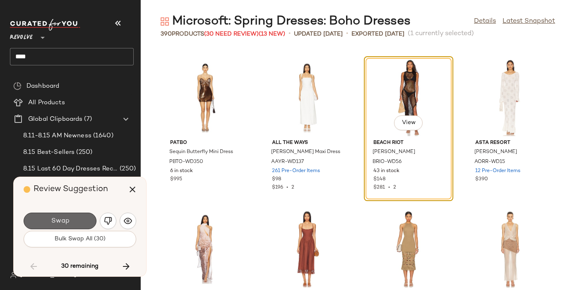
click at [75, 224] on button "Swap" at bounding box center [60, 221] width 73 height 17
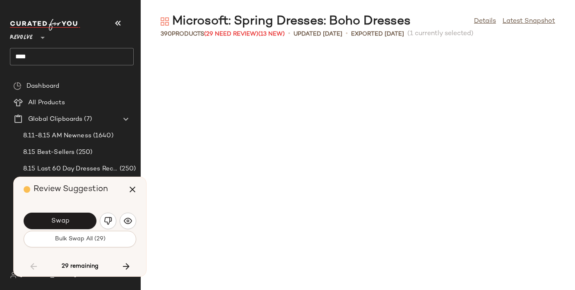
scroll to position [7884, 0]
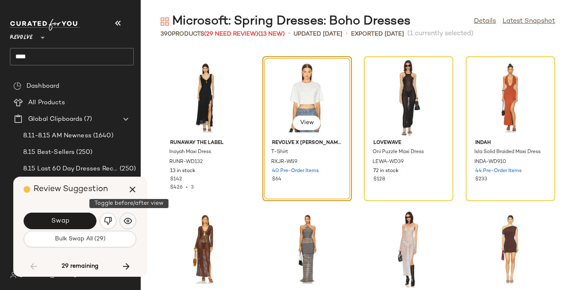
click at [128, 219] on img "button" at bounding box center [128, 221] width 8 height 8
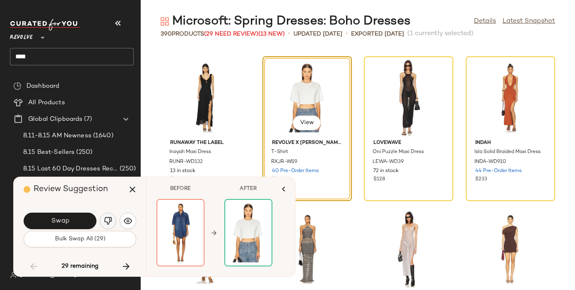
click at [108, 222] on img "button" at bounding box center [108, 221] width 8 height 8
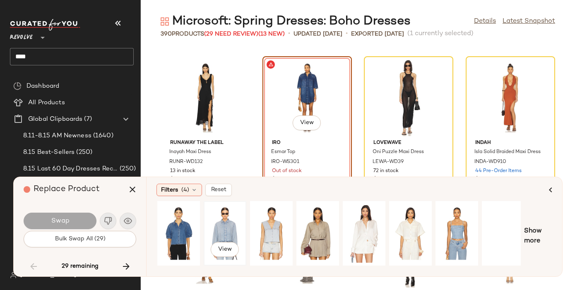
scroll to position [0, 95]
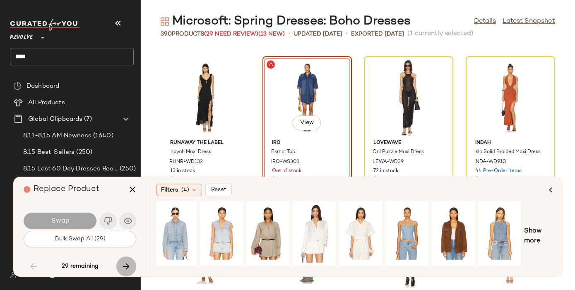
click at [126, 265] on icon "button" at bounding box center [126, 267] width 10 height 10
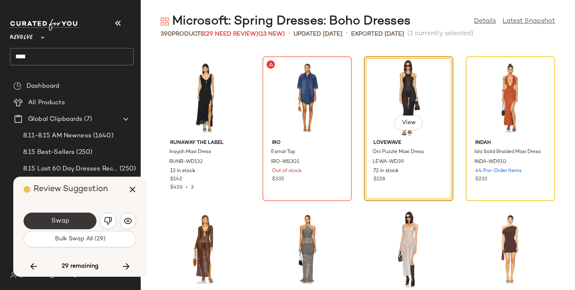
click at [68, 214] on button "Swap" at bounding box center [60, 221] width 73 height 17
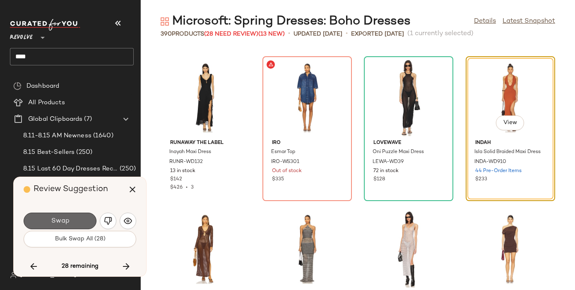
click at [65, 215] on button "Swap" at bounding box center [60, 221] width 73 height 17
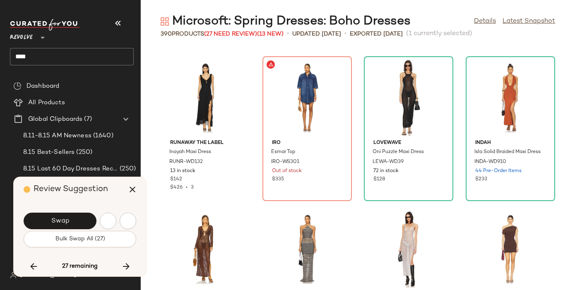
scroll to position [8187, 0]
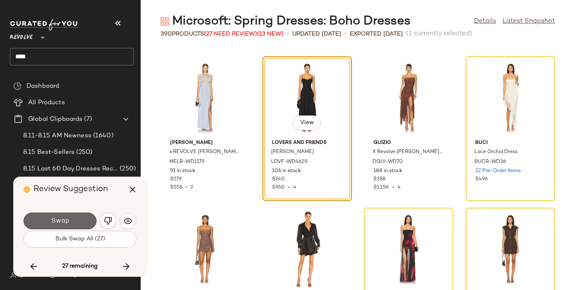
click at [62, 221] on span "Swap" at bounding box center [60, 221] width 19 height 8
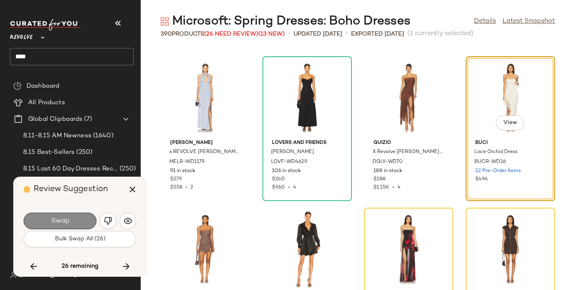
click at [62, 221] on span "Swap" at bounding box center [60, 221] width 19 height 8
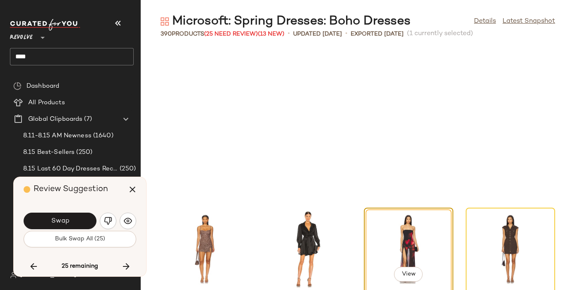
scroll to position [8339, 0]
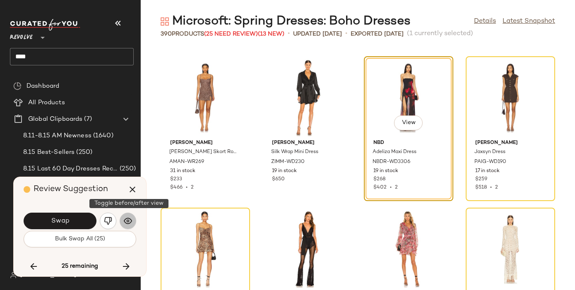
click at [127, 220] on img "button" at bounding box center [128, 221] width 8 height 8
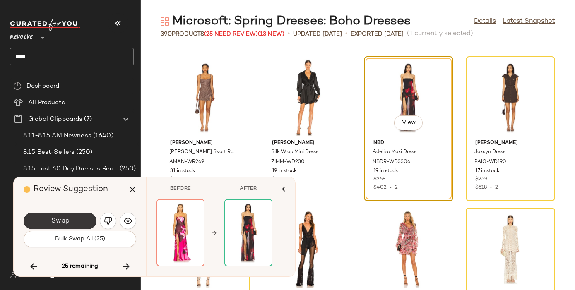
click at [47, 217] on button "Swap" at bounding box center [60, 221] width 73 height 17
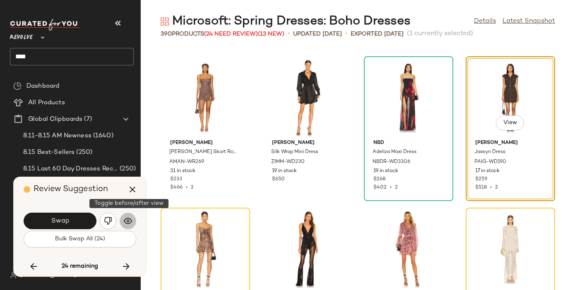
click at [120, 221] on button "button" at bounding box center [128, 221] width 17 height 17
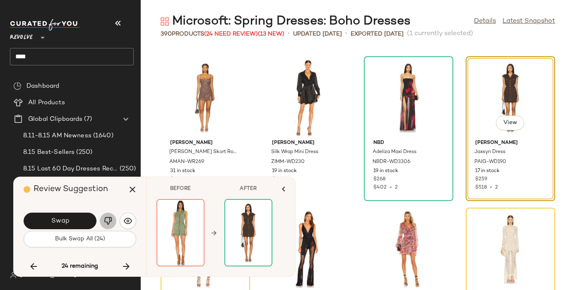
click at [109, 215] on button "button" at bounding box center [108, 221] width 17 height 17
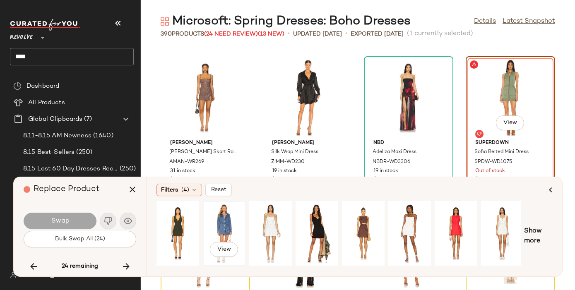
click at [210, 222] on div "View" at bounding box center [224, 233] width 37 height 59
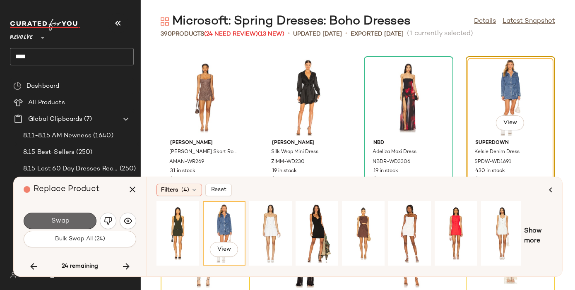
click at [69, 218] on button "Swap" at bounding box center [60, 221] width 73 height 17
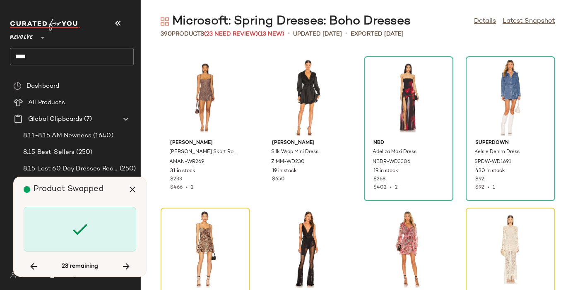
scroll to position [8490, 0]
